Goal: Obtain resource: Download file/media

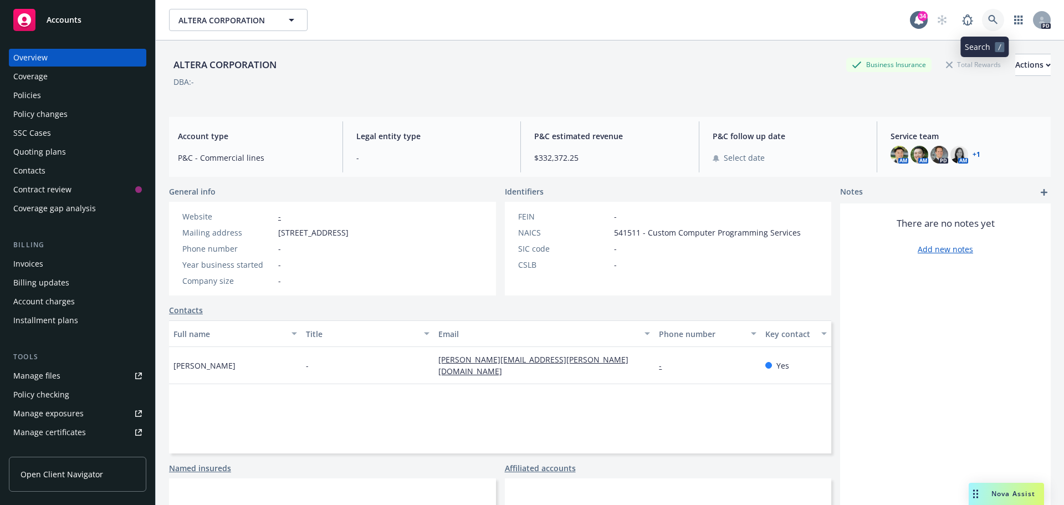
click at [988, 18] on icon at bounding box center [993, 20] width 10 height 10
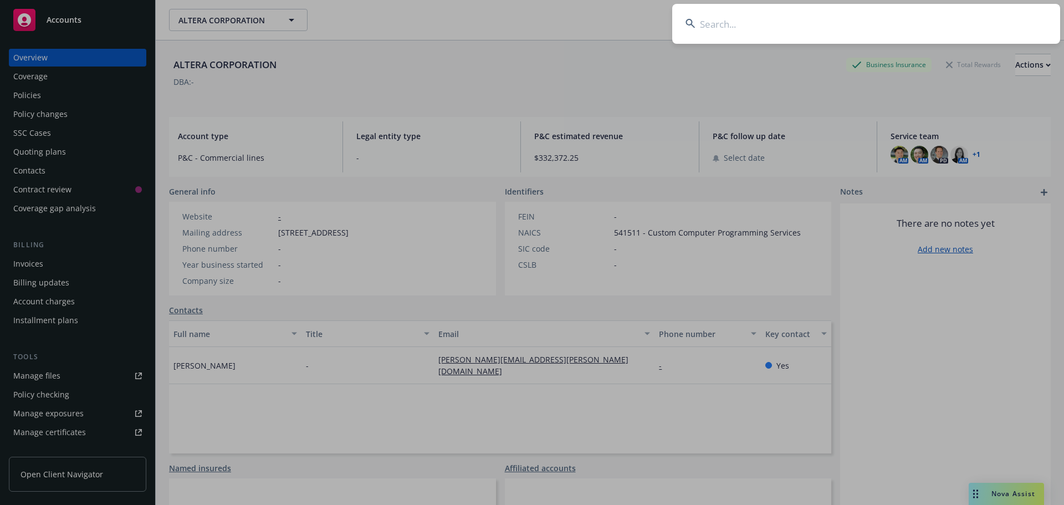
click at [744, 22] on input at bounding box center [866, 24] width 388 height 40
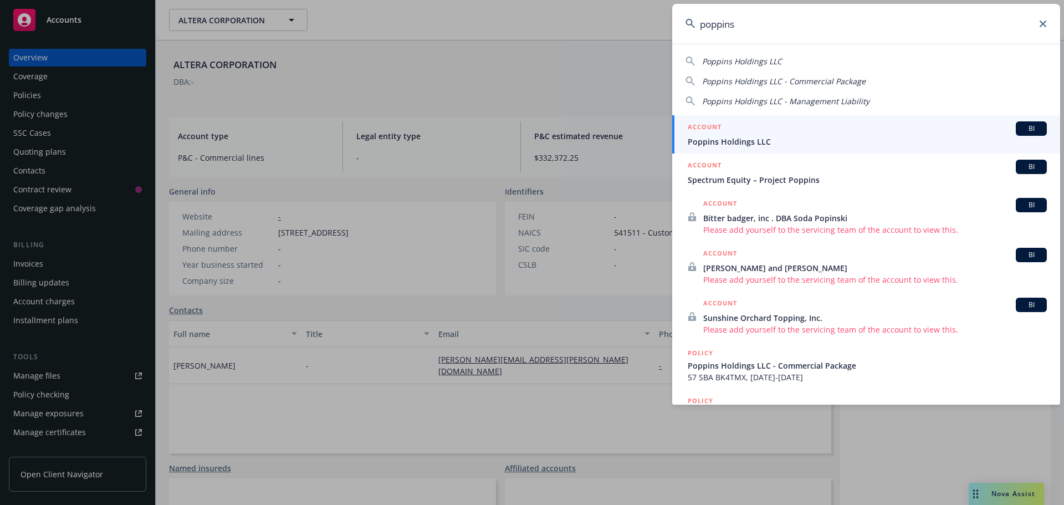
type input "poppins"
click at [737, 129] on div "ACCOUNT BI" at bounding box center [867, 128] width 359 height 14
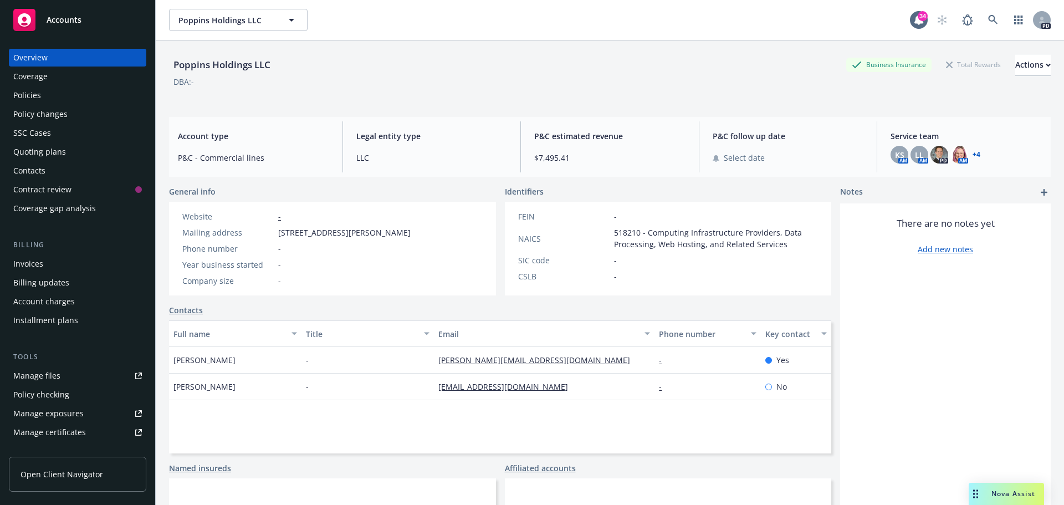
click at [972, 153] on link "+ 4" at bounding box center [976, 154] width 8 height 7
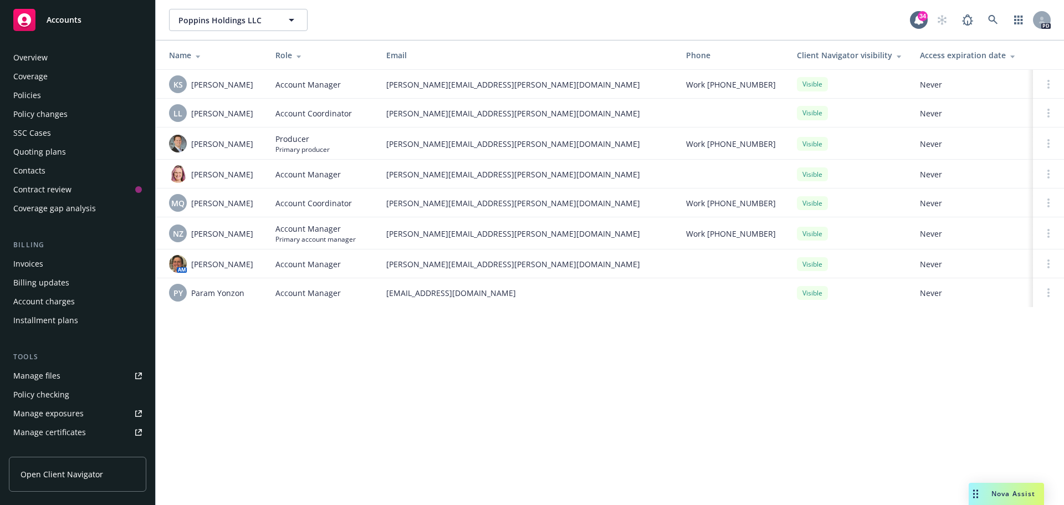
click at [29, 98] on div "Policies" at bounding box center [27, 95] width 28 height 18
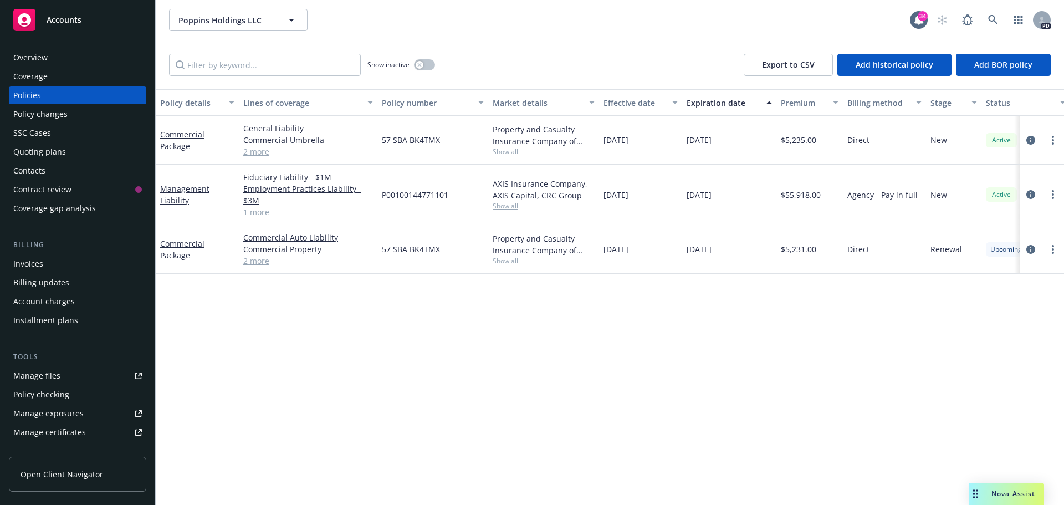
click at [257, 213] on link "1 more" at bounding box center [308, 212] width 130 height 12
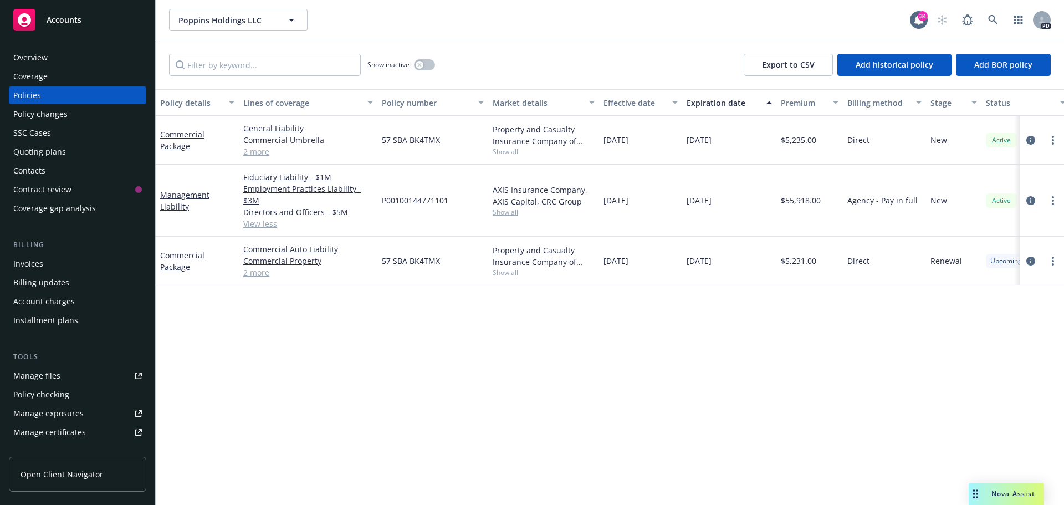
click at [257, 271] on link "2 more" at bounding box center [308, 273] width 130 height 12
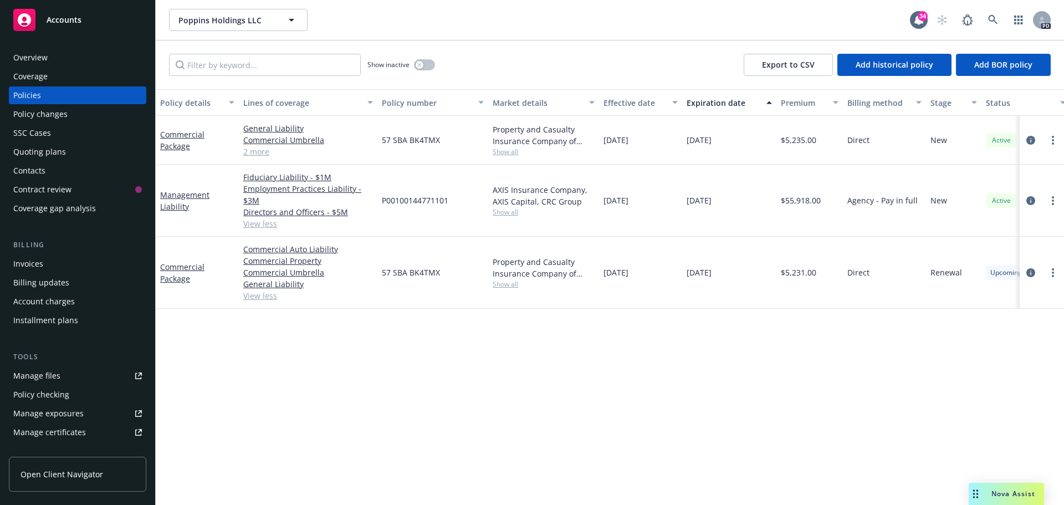
click at [253, 151] on link "2 more" at bounding box center [308, 152] width 130 height 12
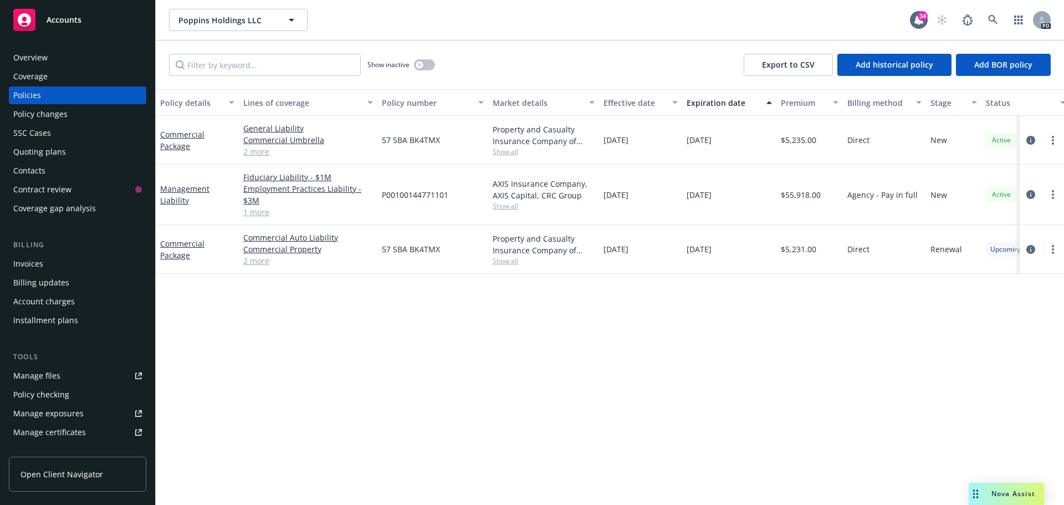
click at [38, 60] on div "Overview" at bounding box center [30, 58] width 34 height 18
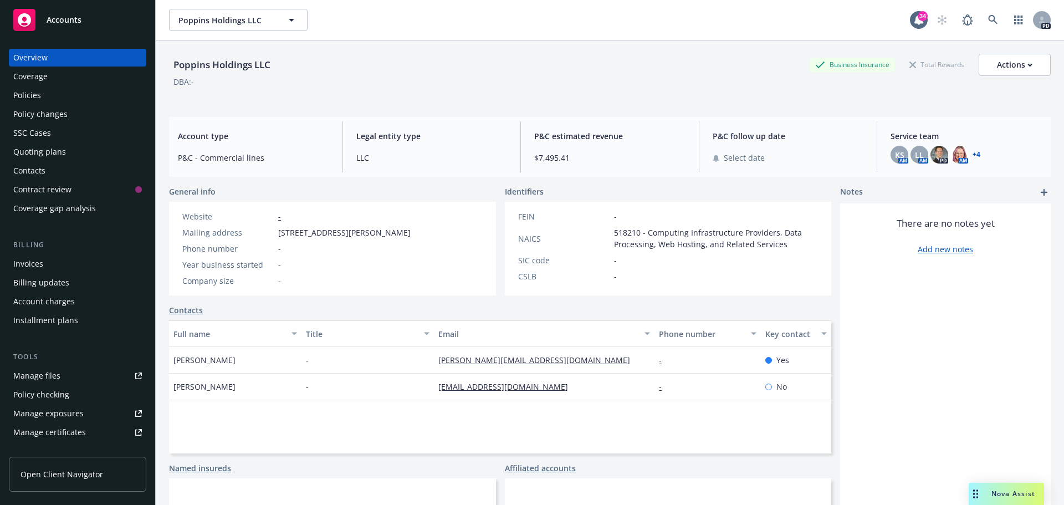
click at [44, 88] on div "Policies" at bounding box center [77, 95] width 129 height 18
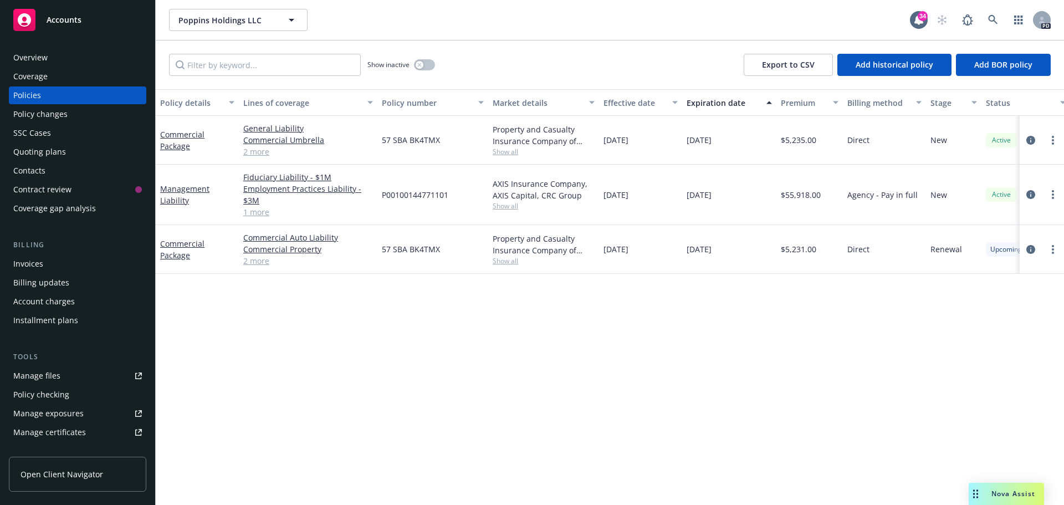
click at [30, 54] on div "Overview" at bounding box center [30, 58] width 34 height 18
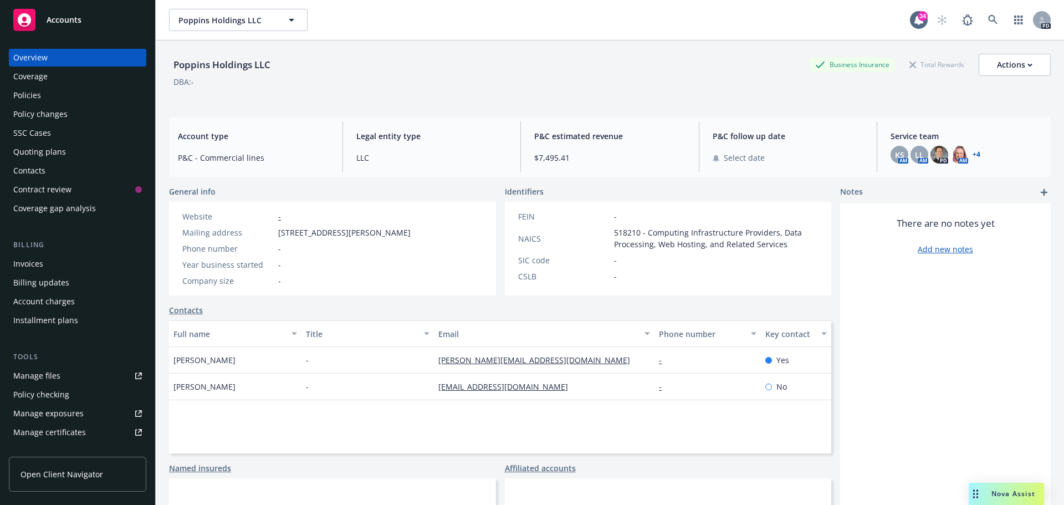
click at [972, 154] on link "+ 4" at bounding box center [976, 154] width 8 height 7
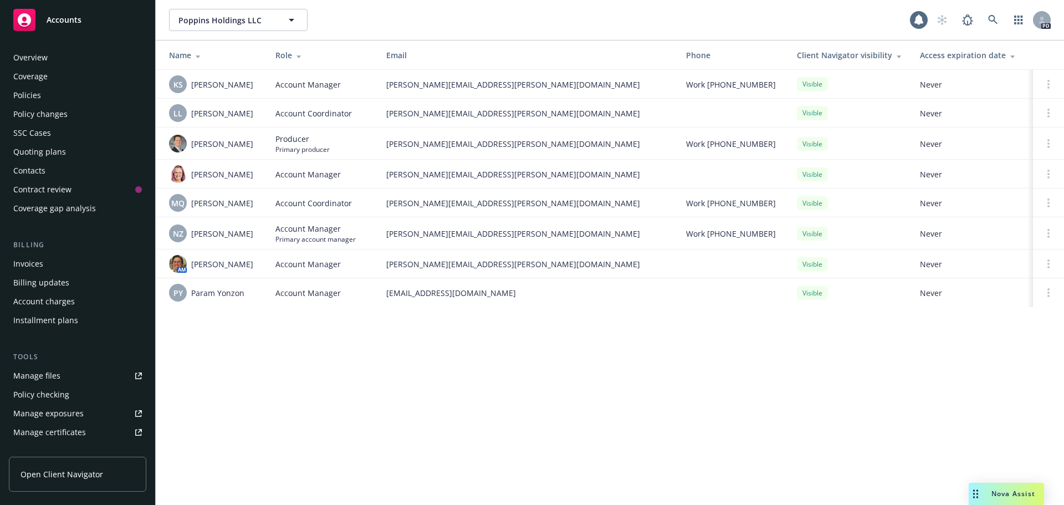
scroll to position [217, 0]
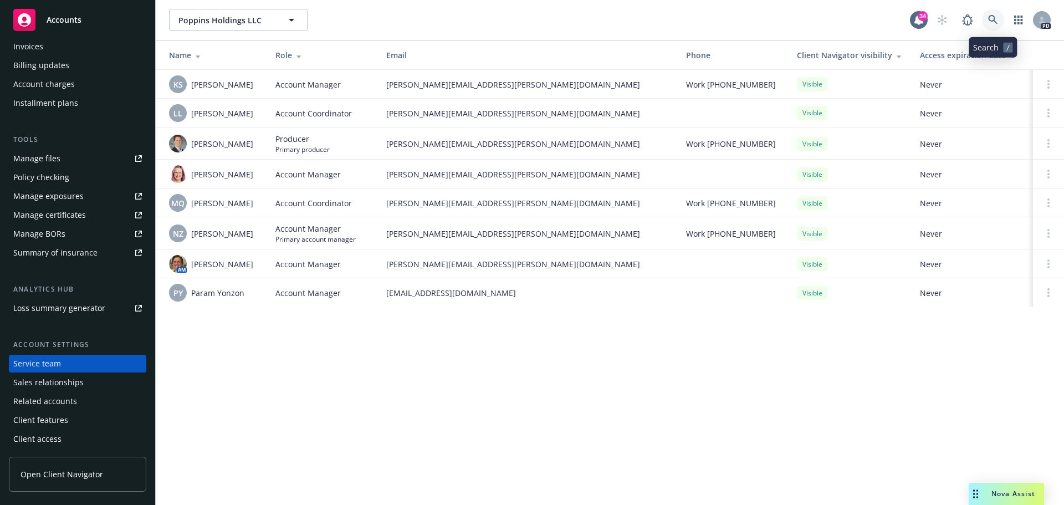
click at [991, 21] on icon at bounding box center [992, 19] width 9 height 9
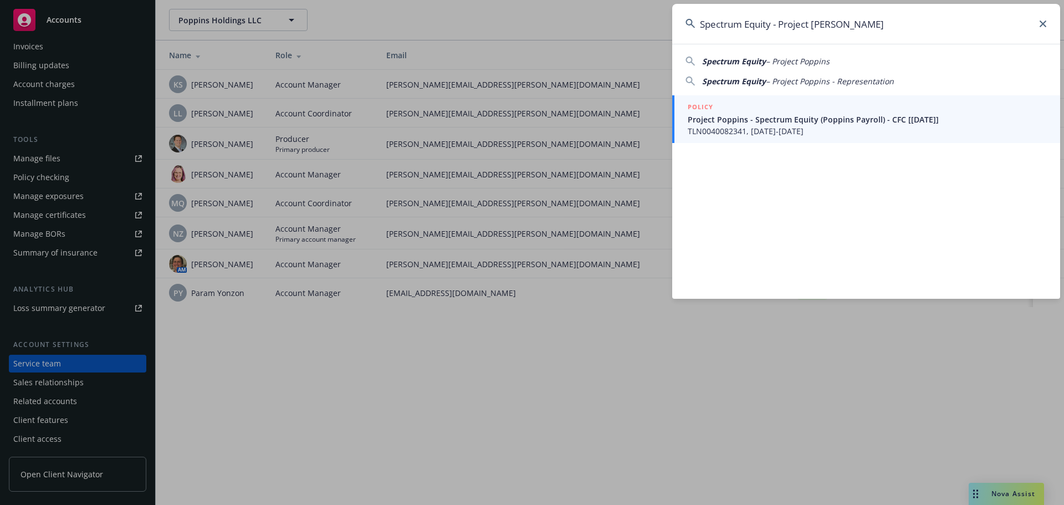
click at [808, 61] on span "– Project Poppins" at bounding box center [798, 61] width 64 height 11
type input "Spectrum Equity – Project Poppins"
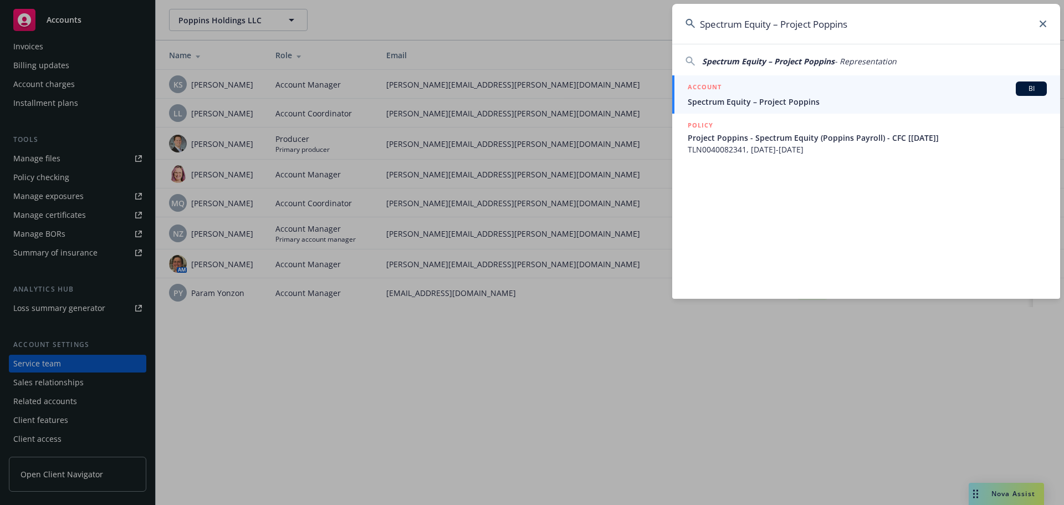
click at [785, 97] on span "Spectrum Equity – Project Poppins" at bounding box center [867, 102] width 359 height 12
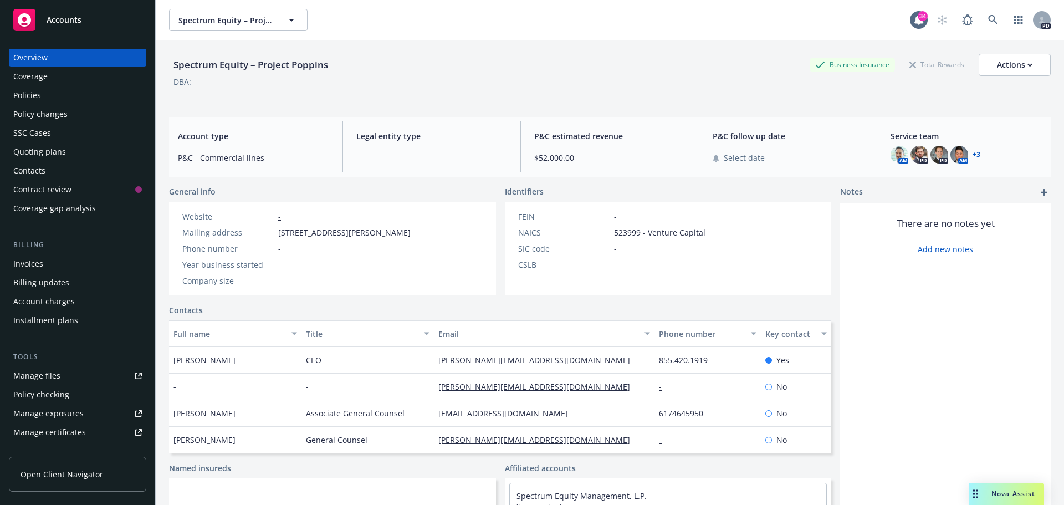
click at [47, 470] on span "Open Client Navigator" at bounding box center [62, 474] width 83 height 12
click at [76, 54] on div "Overview" at bounding box center [77, 58] width 129 height 18
click at [988, 16] on icon at bounding box center [992, 19] width 9 height 9
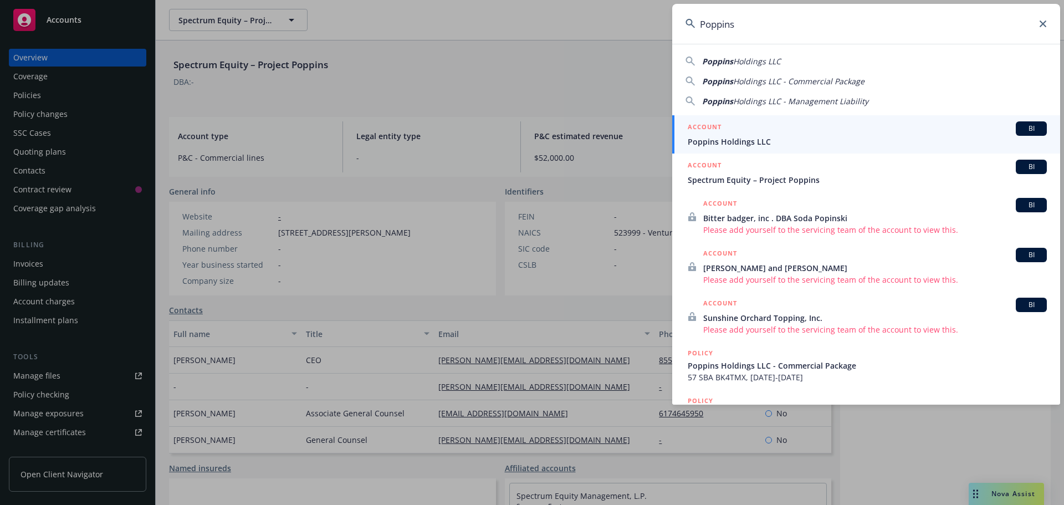
type input "Poppins"
click at [741, 137] on span "Poppins Holdings LLC" at bounding box center [867, 142] width 359 height 12
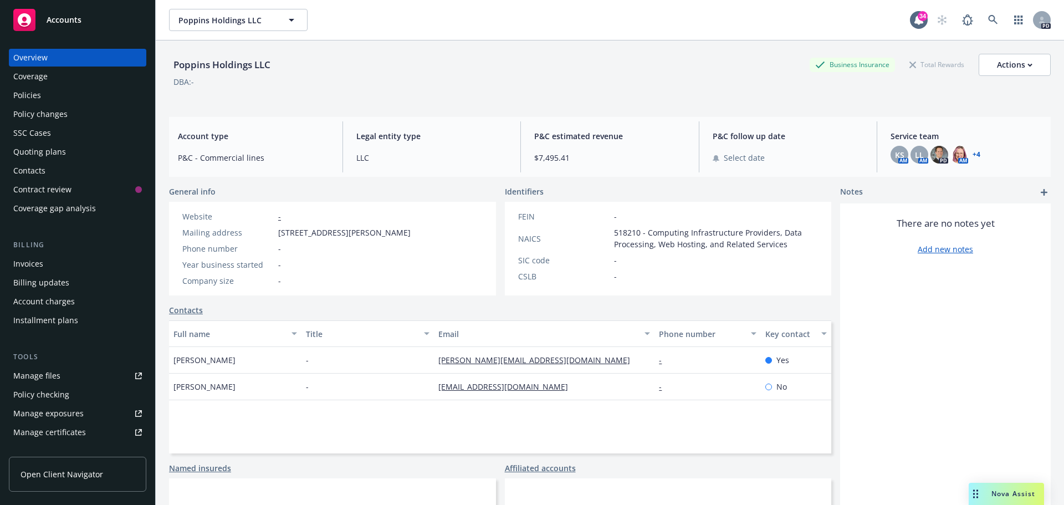
click at [972, 156] on link "+ 4" at bounding box center [976, 154] width 8 height 7
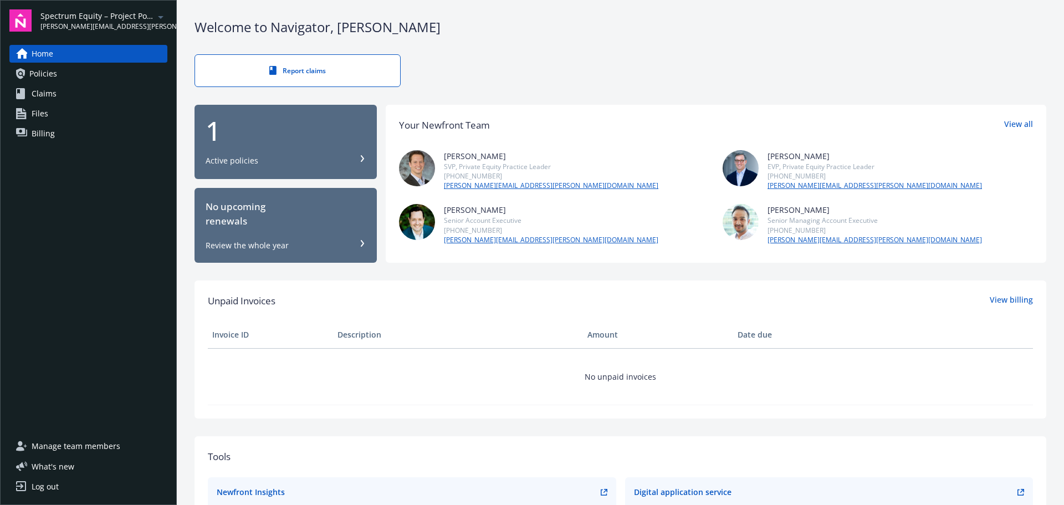
click at [53, 113] on link "Files" at bounding box center [88, 114] width 158 height 18
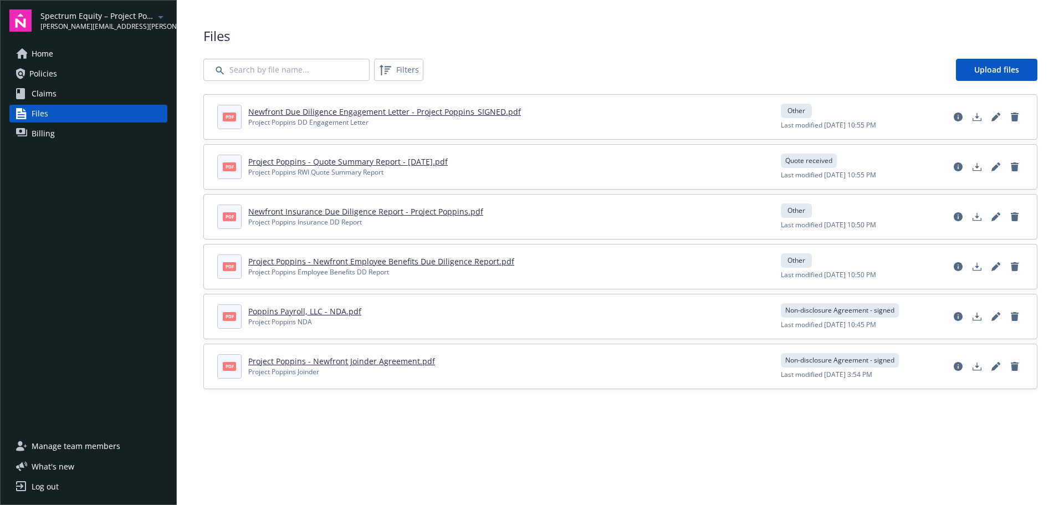
click at [332, 213] on link "Newfront Insurance Due Diligence Report - Project Poppins.pdf" at bounding box center [365, 211] width 235 height 11
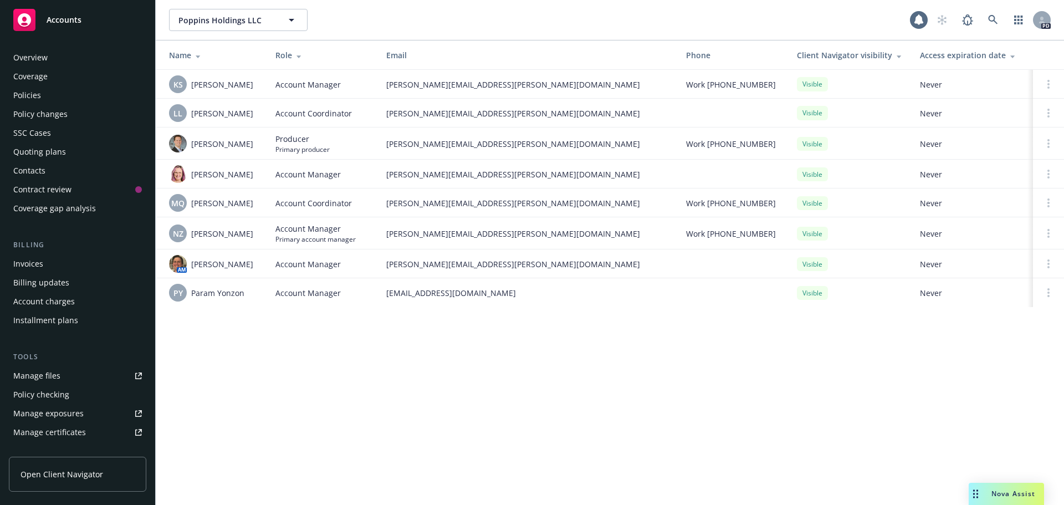
scroll to position [217, 0]
